Goal: Task Accomplishment & Management: Complete application form

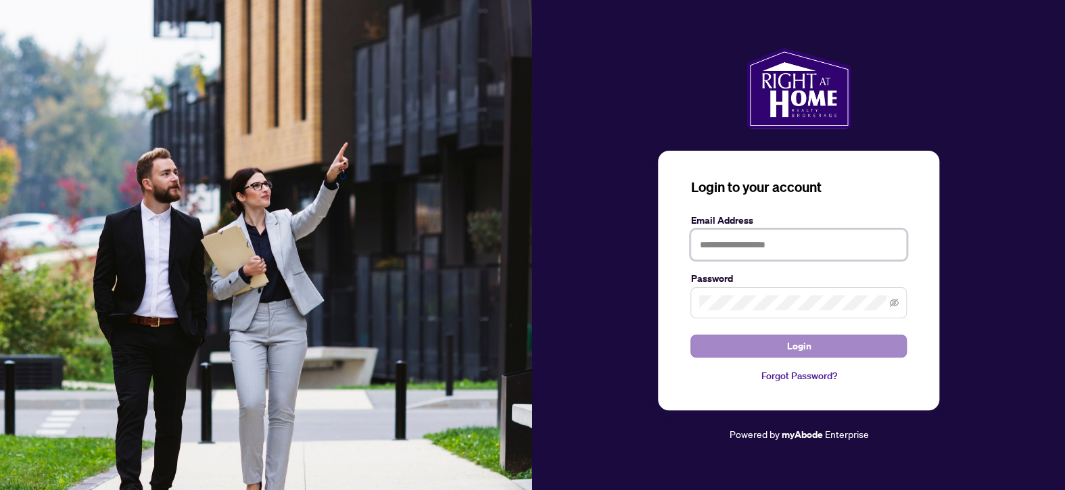
type input "**********"
click at [792, 351] on span "Login" at bounding box center [798, 346] width 24 height 22
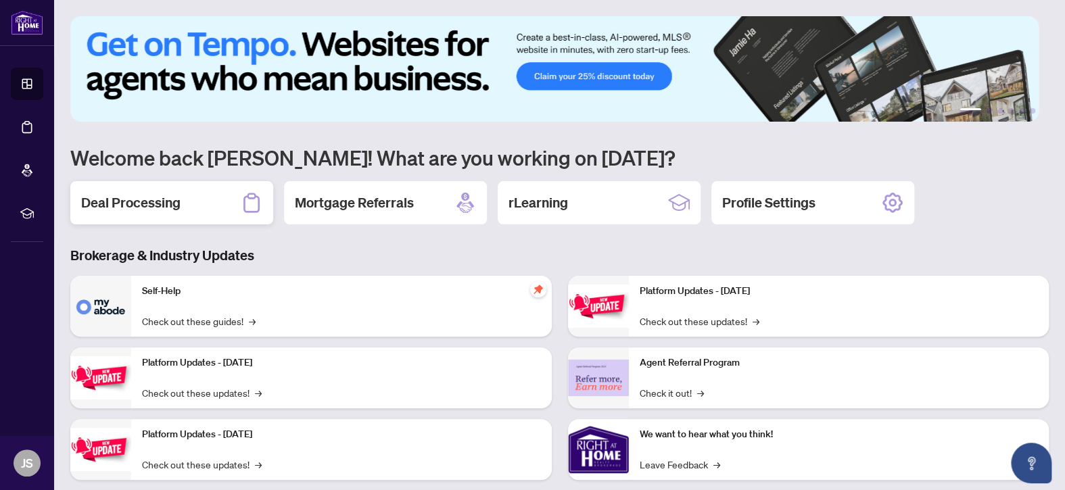
click at [174, 204] on h2 "Deal Processing" at bounding box center [130, 202] width 99 height 19
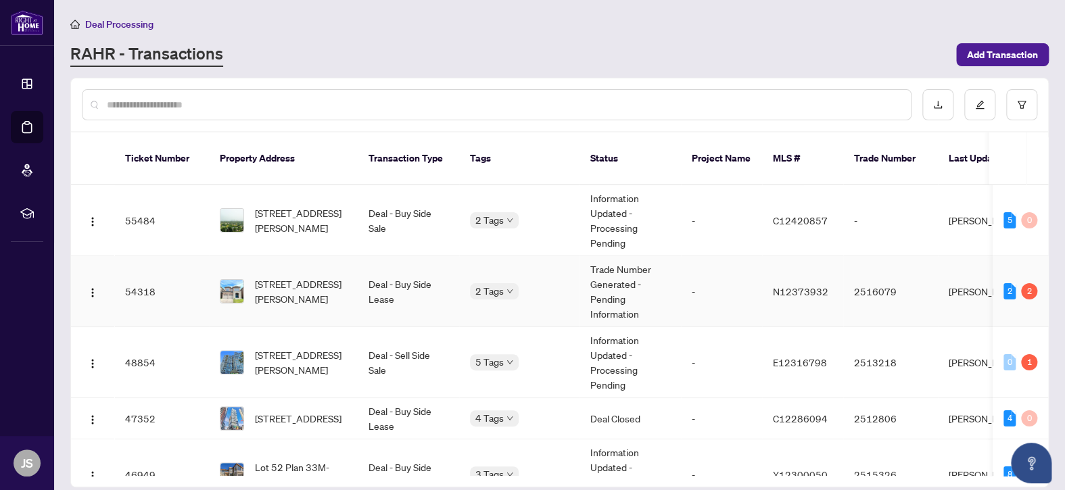
scroll to position [68, 0]
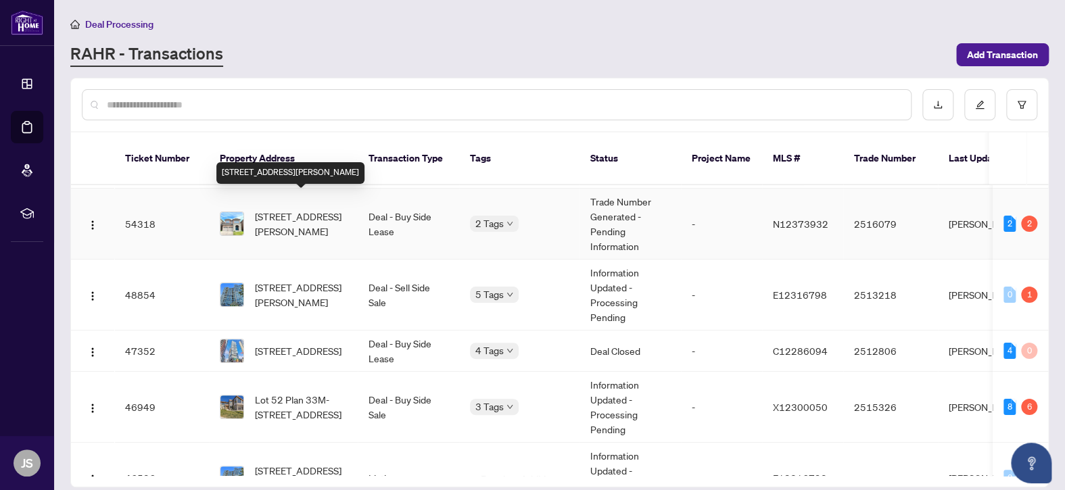
click at [287, 209] on span "[STREET_ADDRESS][PERSON_NAME]" at bounding box center [301, 224] width 92 height 30
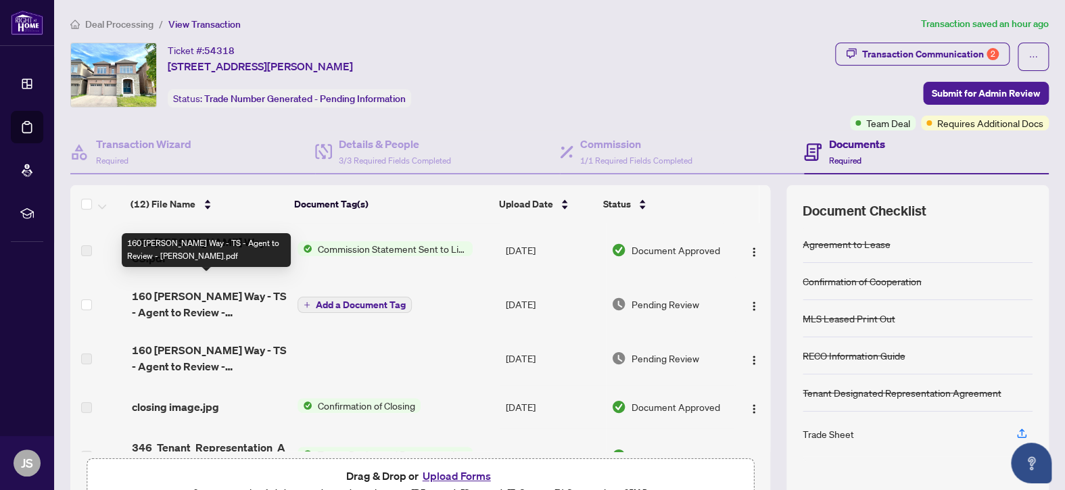
click at [193, 288] on span "160 [PERSON_NAME] Way - TS - Agent to Review - [PERSON_NAME].pdf" at bounding box center [209, 304] width 155 height 32
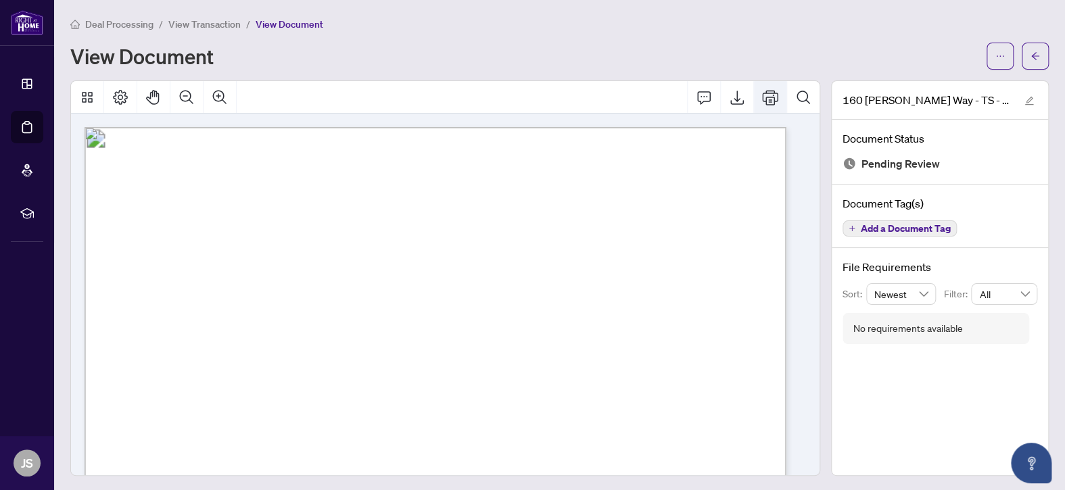
click at [762, 99] on icon "Print" at bounding box center [770, 97] width 16 height 15
click at [1030, 51] on icon "arrow-left" at bounding box center [1034, 55] width 9 height 9
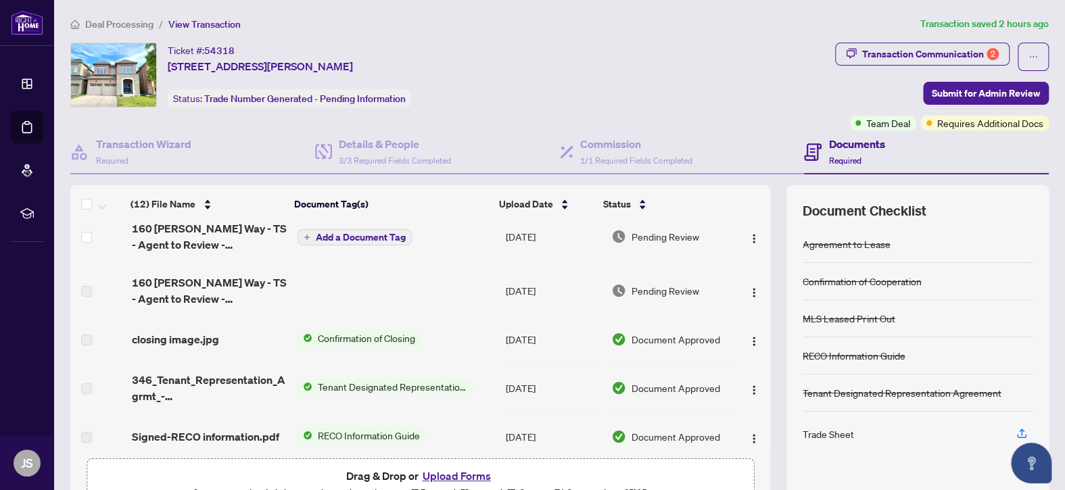
scroll to position [203, 0]
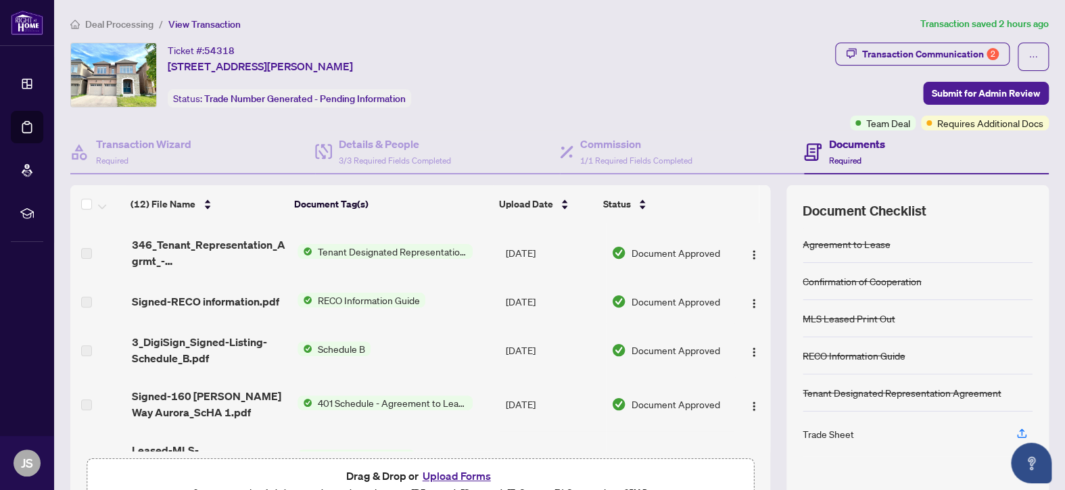
click at [468, 471] on button "Upload Forms" at bounding box center [456, 476] width 76 height 18
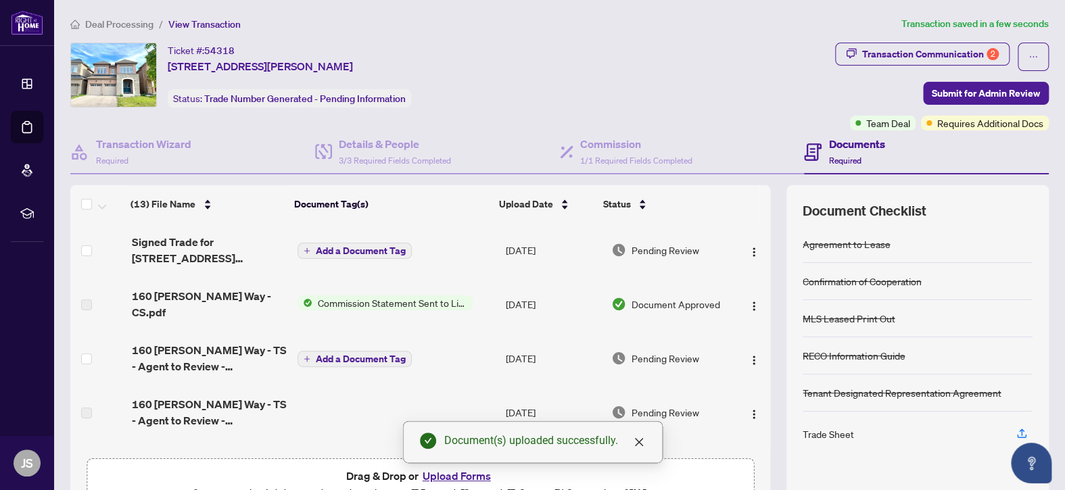
click at [304, 247] on icon "plus" at bounding box center [307, 250] width 7 height 7
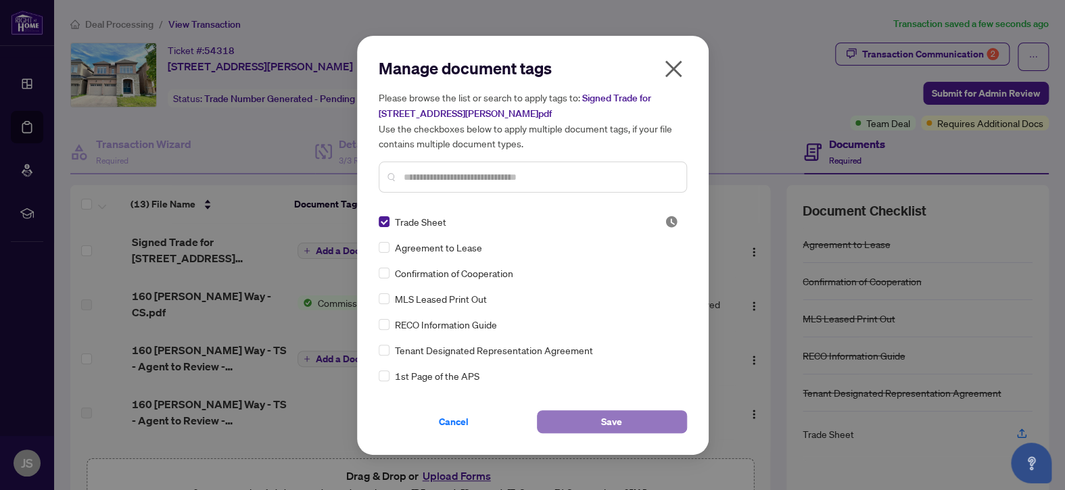
click at [638, 423] on button "Save" at bounding box center [612, 421] width 150 height 23
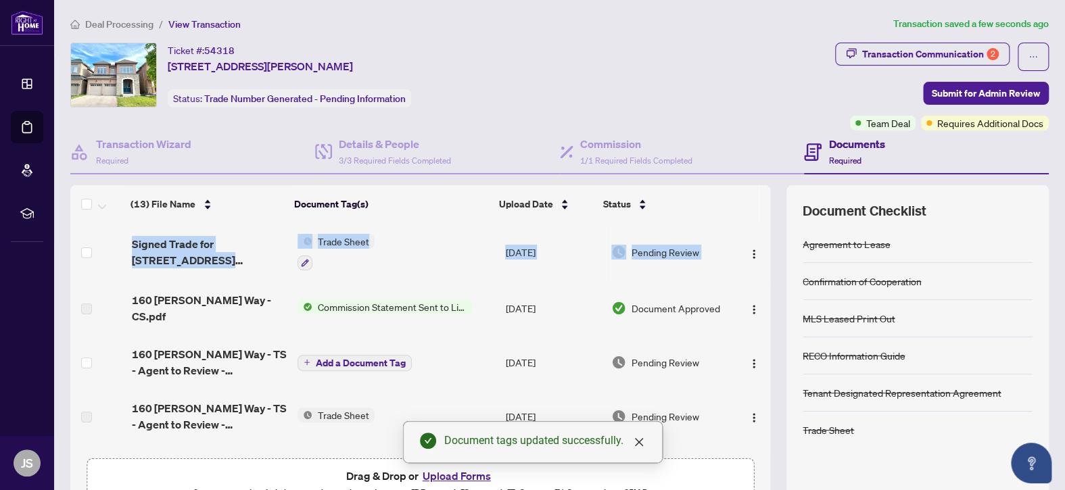
drag, startPoint x: 756, startPoint y: 277, endPoint x: 760, endPoint y: 306, distance: 28.7
click at [760, 306] on div "(13) File Name Document Tag(s) Upload Date Status (13) File Name Document Tag(s…" at bounding box center [559, 350] width 978 height 331
click at [738, 287] on td at bounding box center [752, 308] width 37 height 54
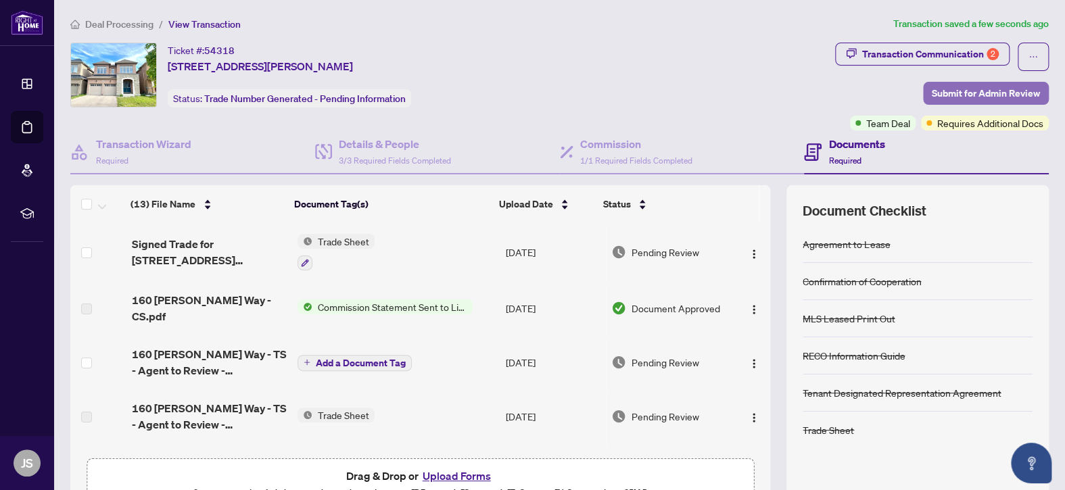
click at [986, 87] on span "Submit for Admin Review" at bounding box center [986, 93] width 108 height 22
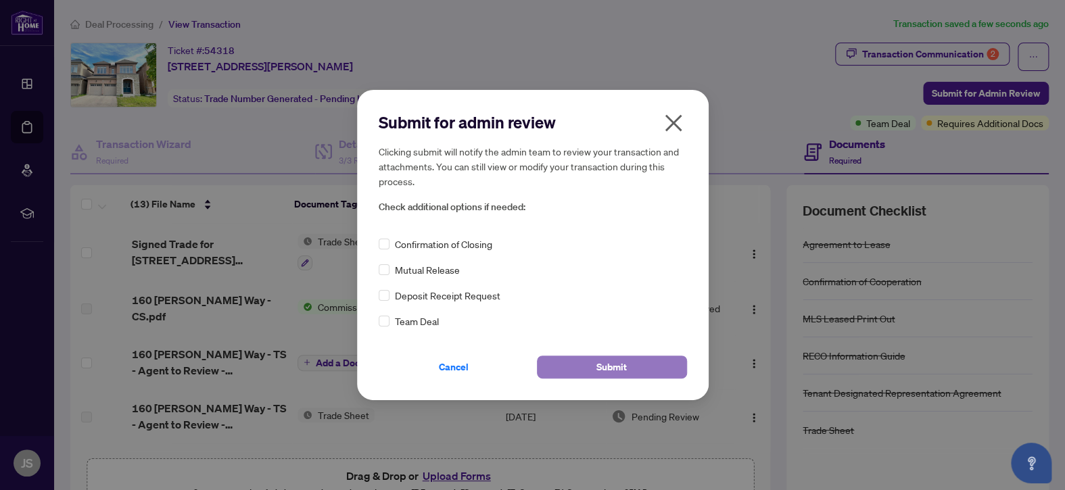
click at [641, 368] on button "Submit" at bounding box center [612, 367] width 150 height 23
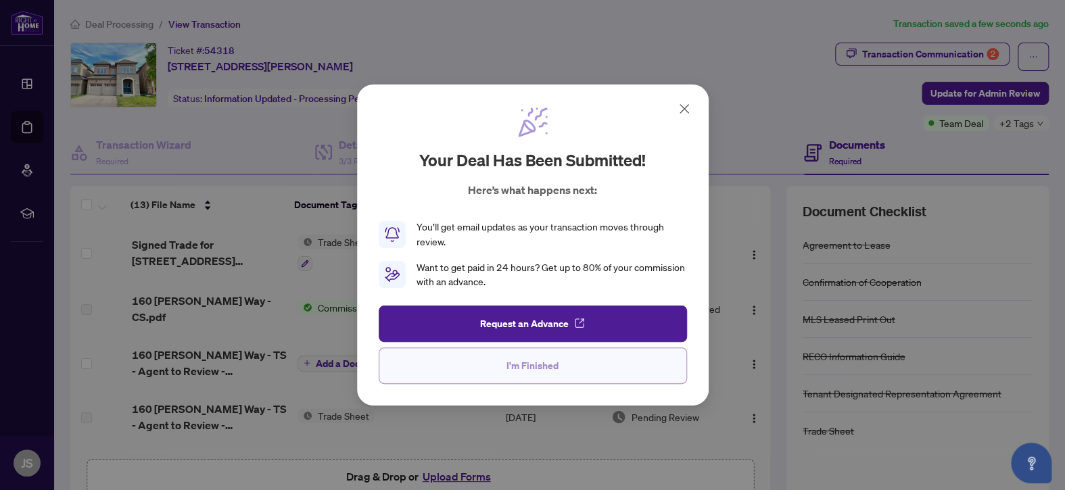
click at [498, 371] on button "I'm Finished" at bounding box center [533, 365] width 308 height 37
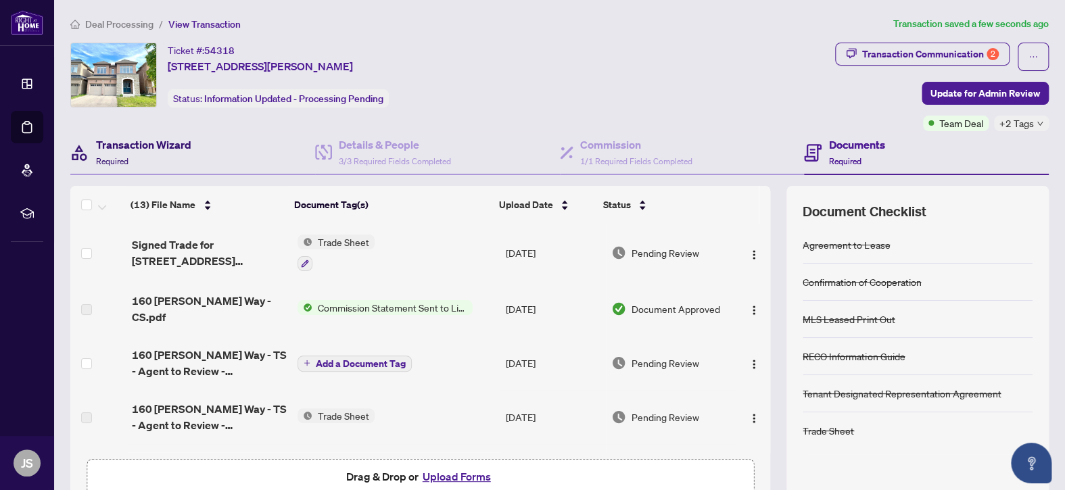
click at [120, 139] on h4 "Transaction Wizard" at bounding box center [143, 145] width 95 height 16
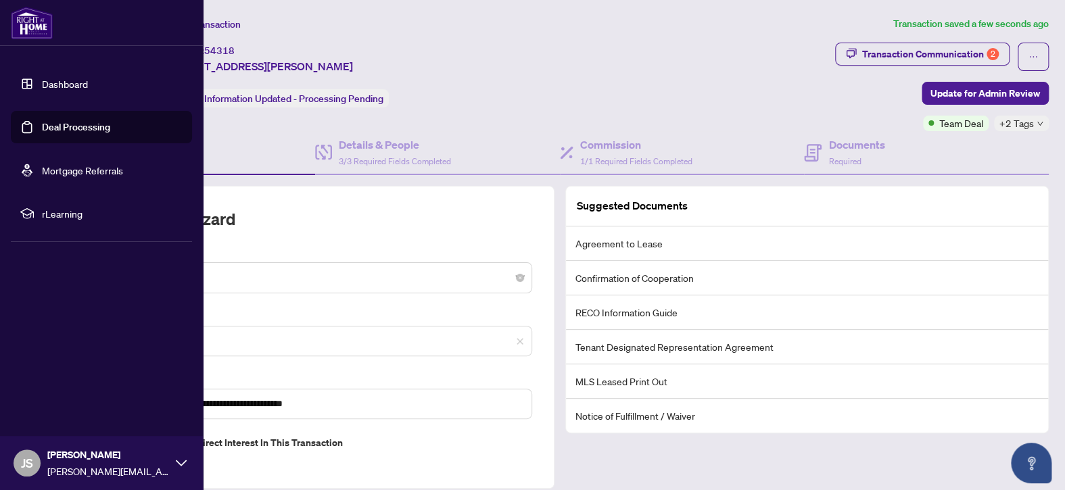
click at [73, 84] on link "Dashboard" at bounding box center [65, 84] width 46 height 12
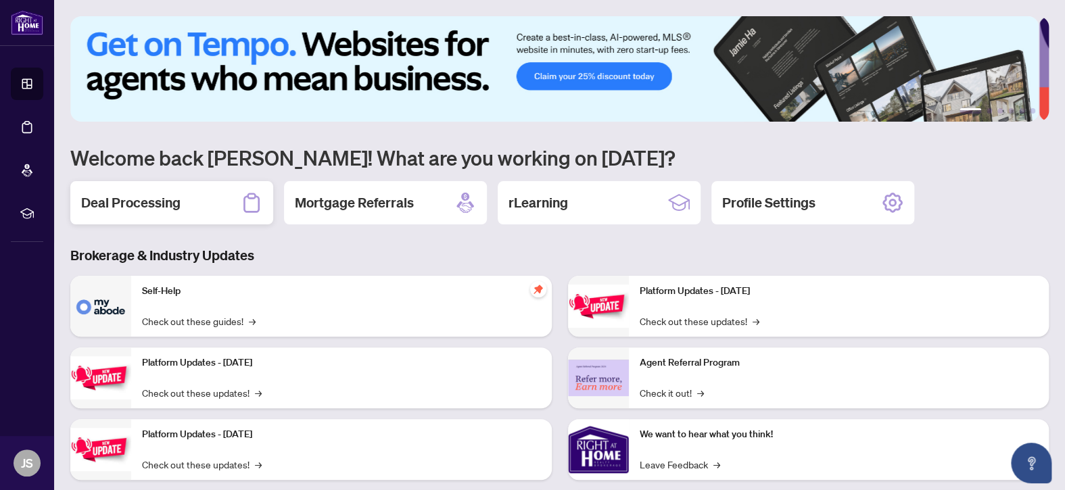
click at [156, 201] on h2 "Deal Processing" at bounding box center [130, 202] width 99 height 19
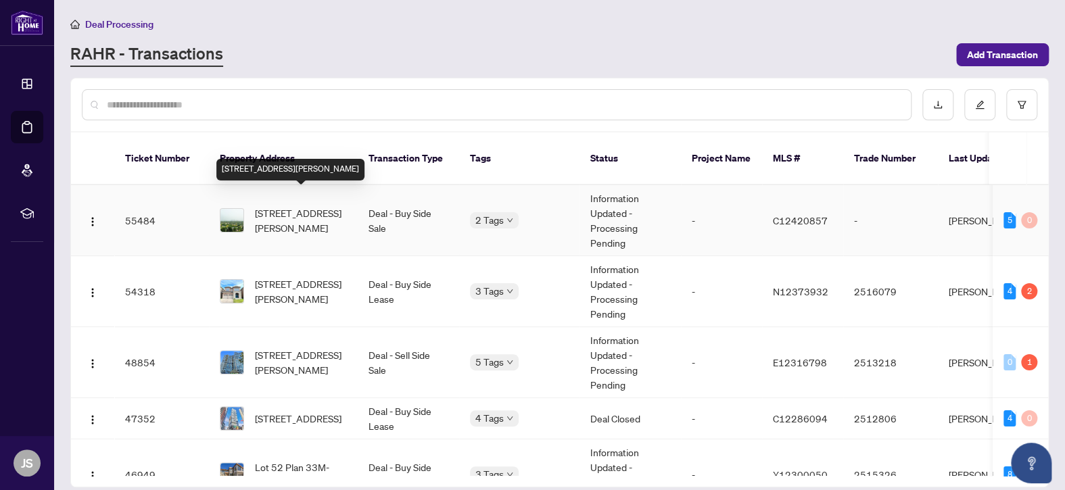
click at [285, 210] on span "[STREET_ADDRESS][PERSON_NAME]" at bounding box center [301, 221] width 92 height 30
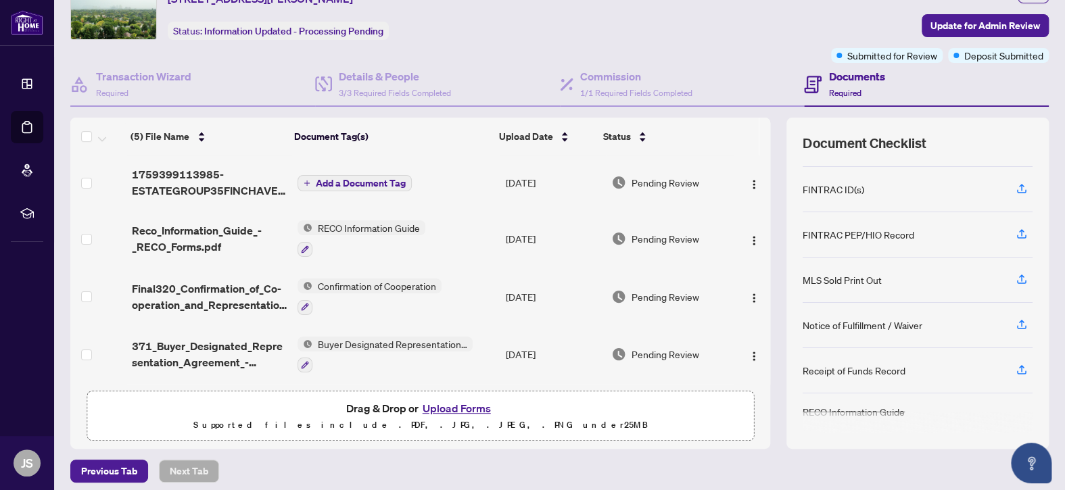
click at [316, 178] on span "Add a Document Tag" at bounding box center [361, 182] width 90 height 9
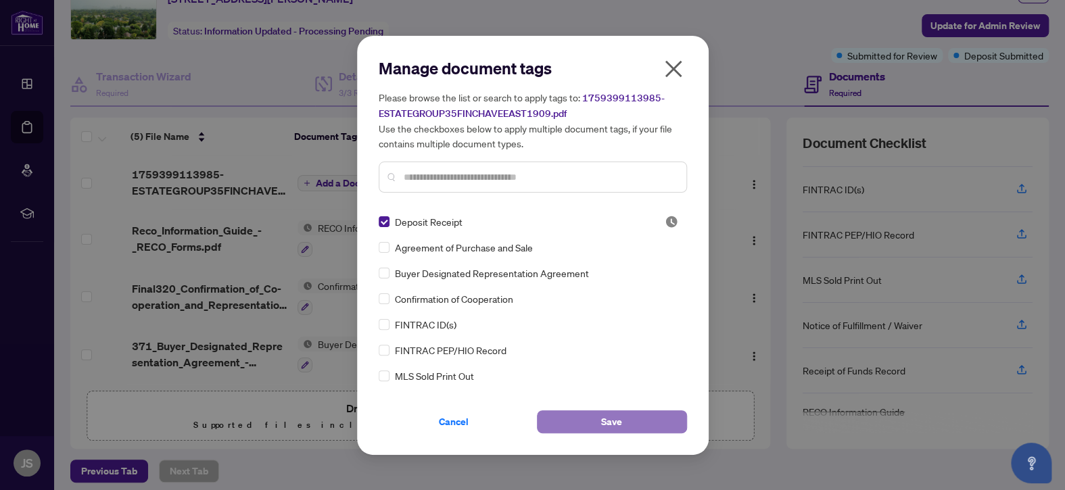
click at [645, 415] on button "Save" at bounding box center [612, 421] width 150 height 23
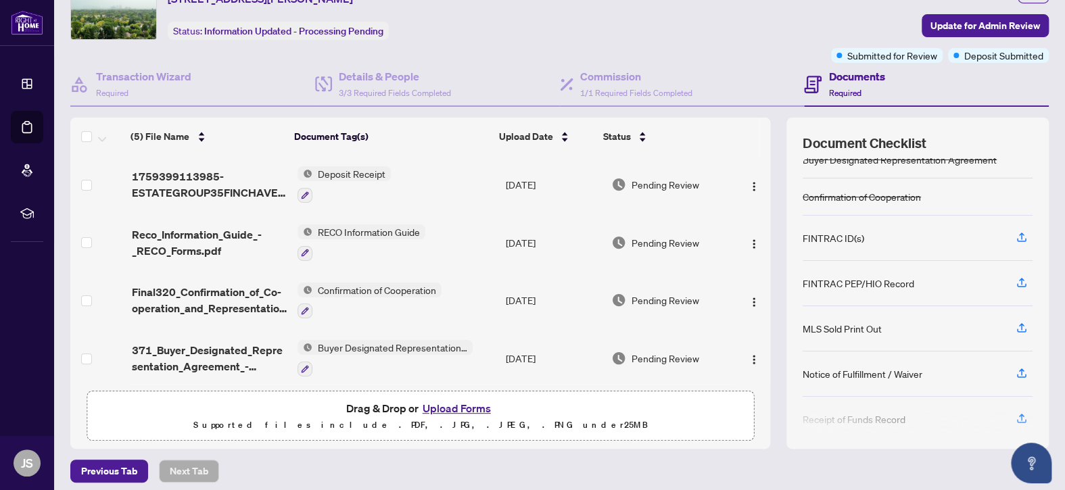
scroll to position [103, 0]
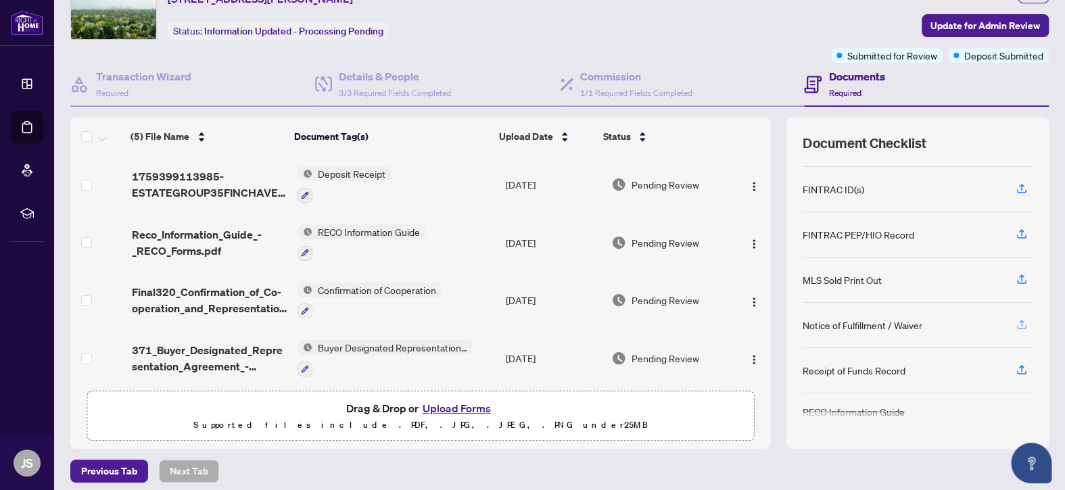
click at [1015, 320] on icon "button" at bounding box center [1021, 324] width 12 height 12
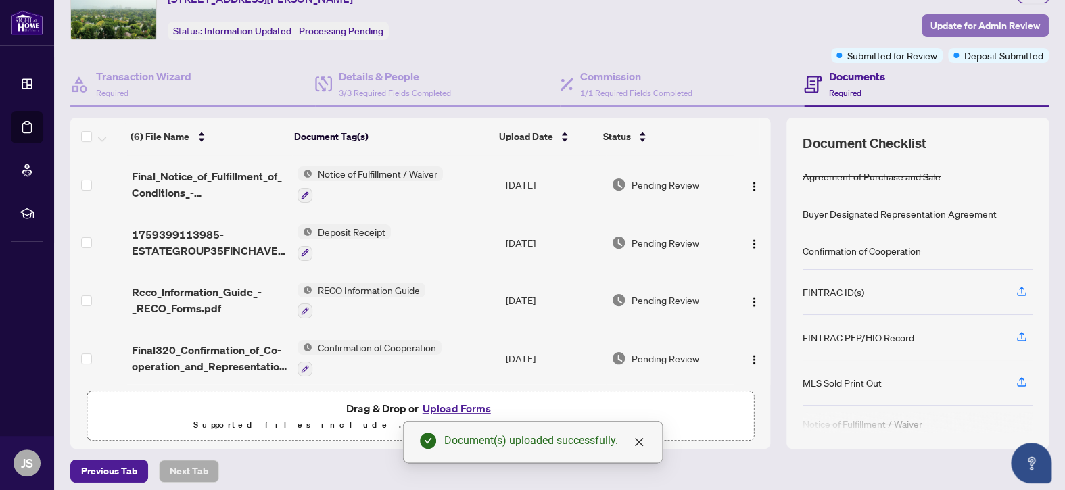
click at [942, 22] on span "Update for Admin Review" at bounding box center [985, 26] width 110 height 22
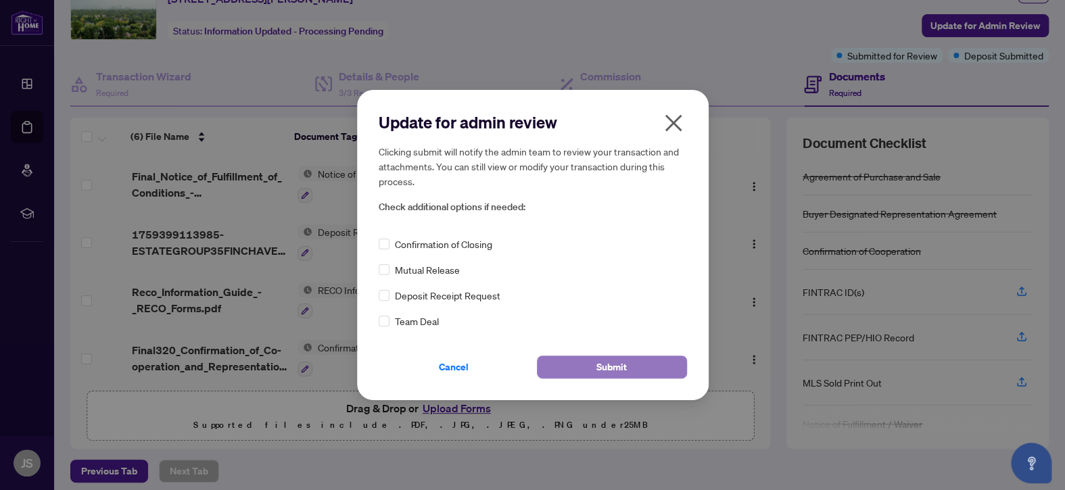
click at [619, 368] on span "Submit" at bounding box center [611, 367] width 30 height 22
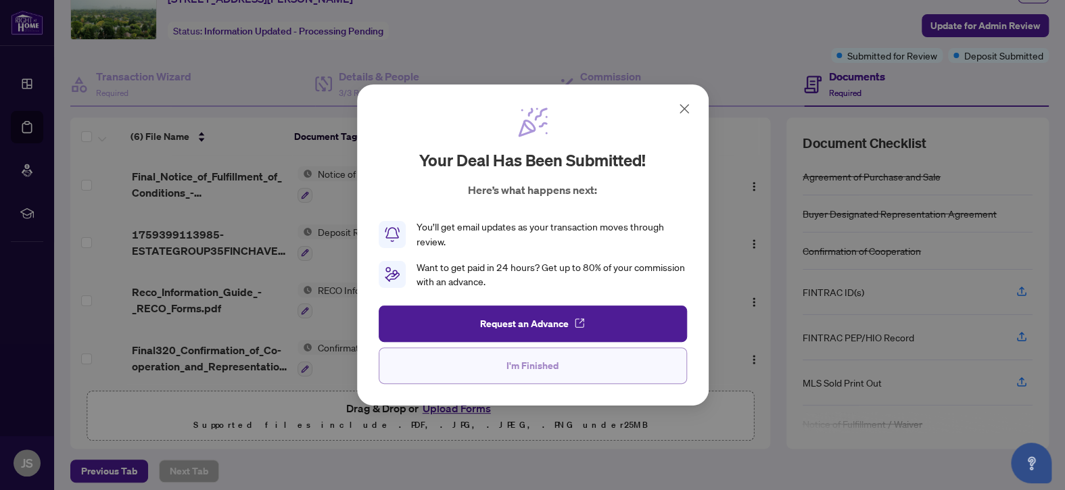
click at [521, 364] on span "I'm Finished" at bounding box center [532, 366] width 52 height 22
